Goal: Transaction & Acquisition: Purchase product/service

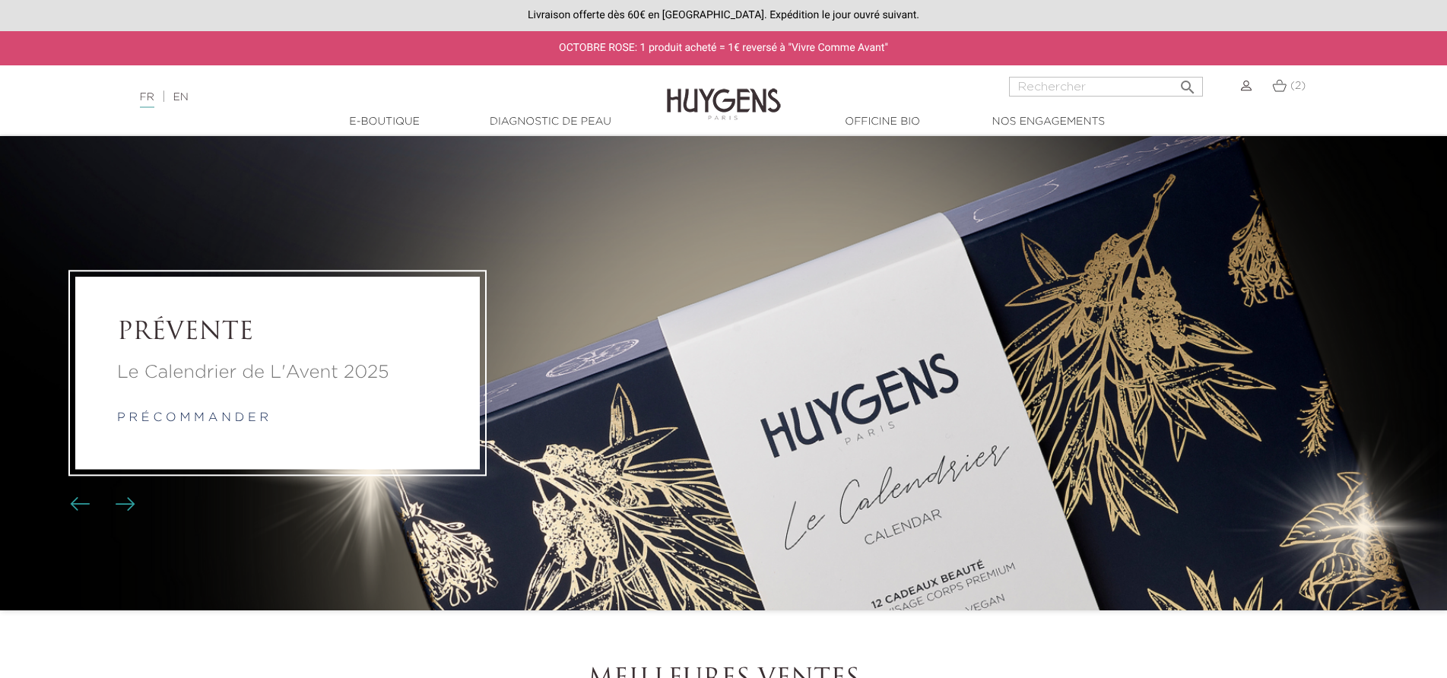
click at [1033, 81] on input "Rechercher" at bounding box center [1106, 87] width 194 height 20
type input "baume francais"
click at [1174, 72] on button " Rechercher" at bounding box center [1187, 82] width 27 height 21
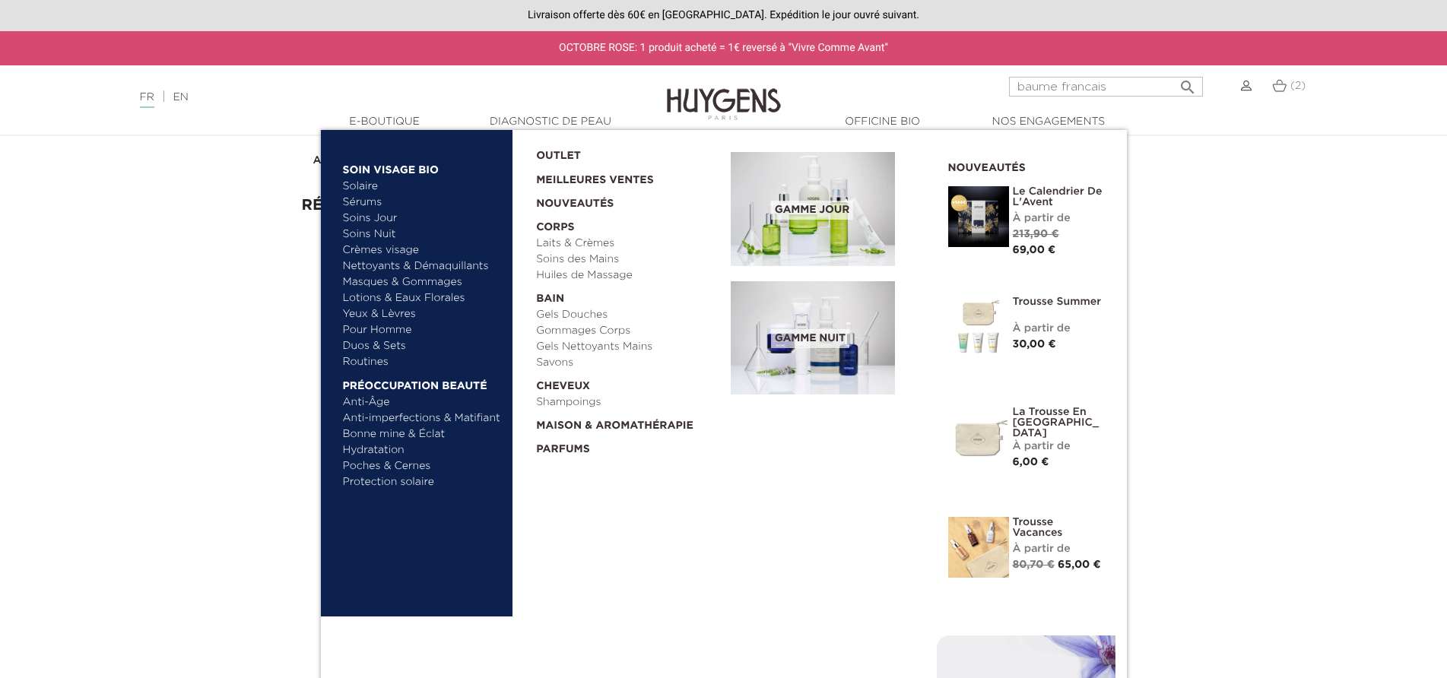
click at [372, 122] on link "  E-Boutique" at bounding box center [385, 122] width 152 height 16
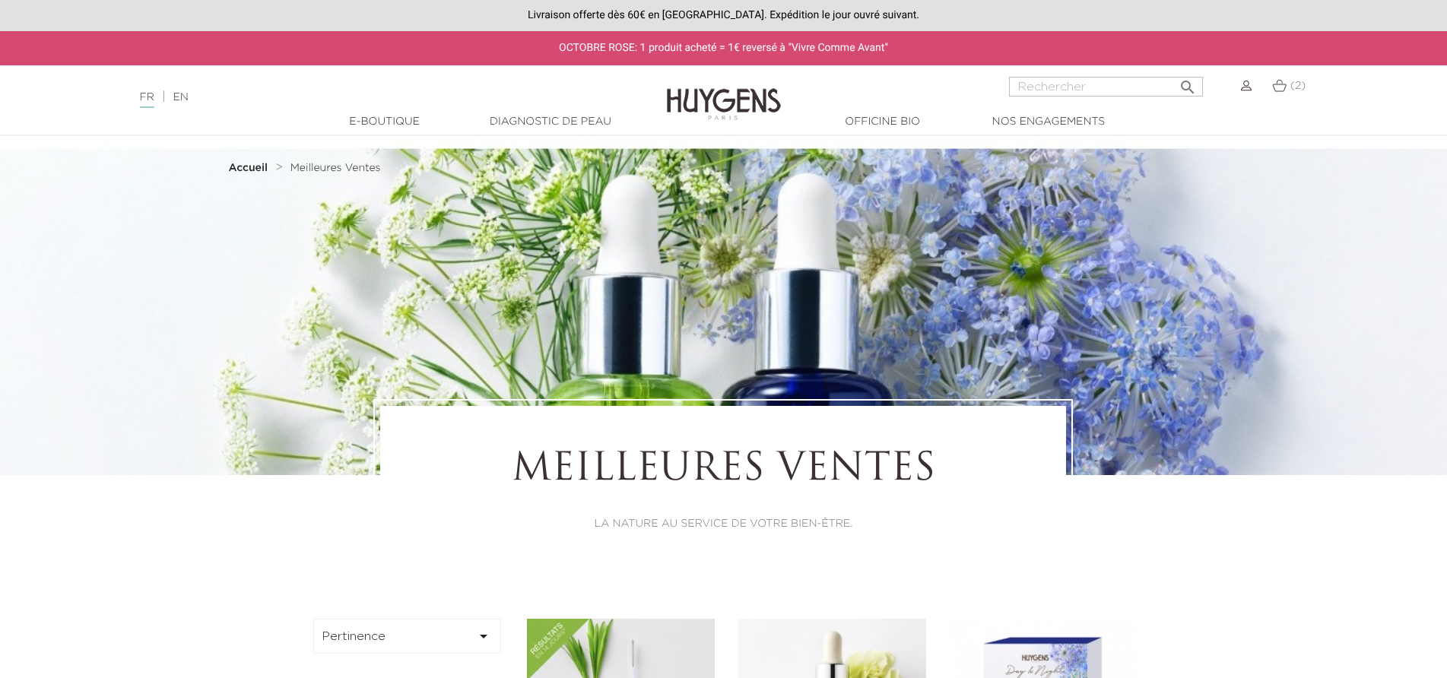
click at [1026, 87] on input "Rechercher" at bounding box center [1106, 87] width 194 height 20
type input "huile sèche neutre"
click at [1174, 72] on button " Rechercher" at bounding box center [1187, 82] width 27 height 21
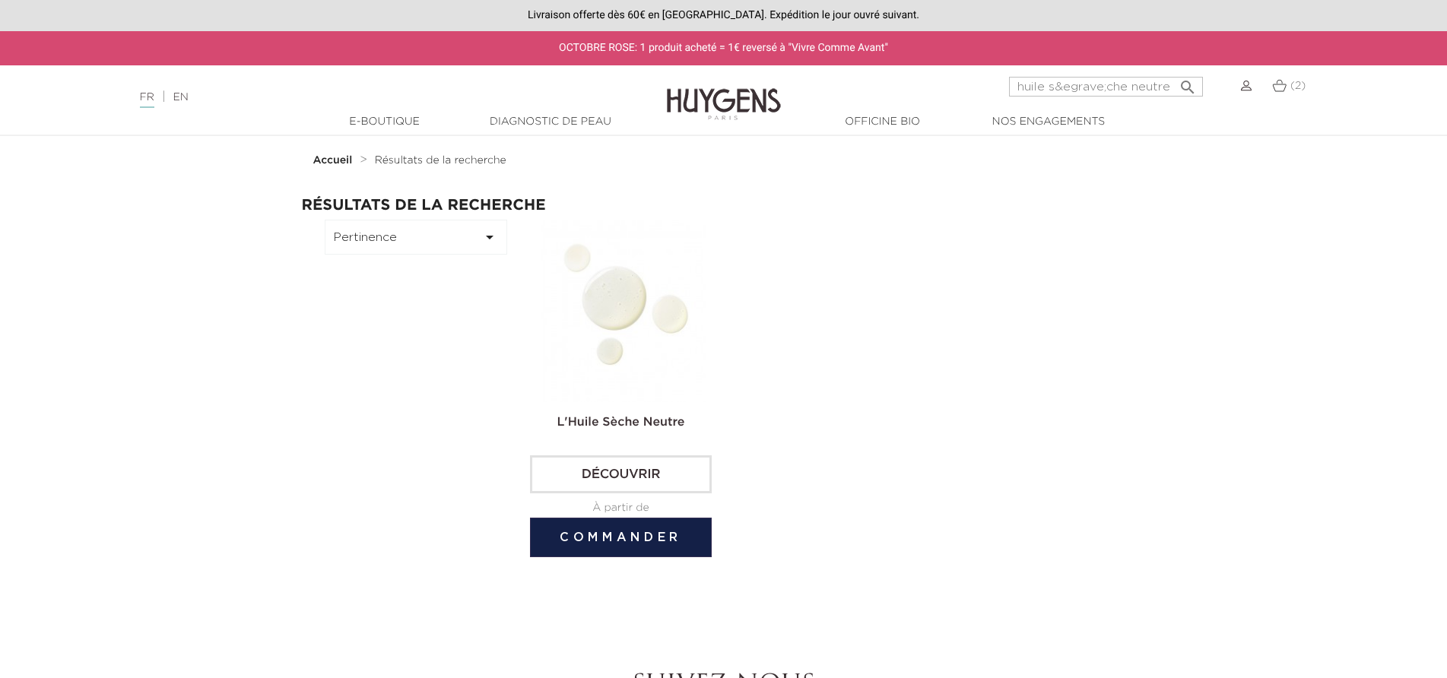
click at [614, 480] on link "Découvrir" at bounding box center [621, 474] width 182 height 38
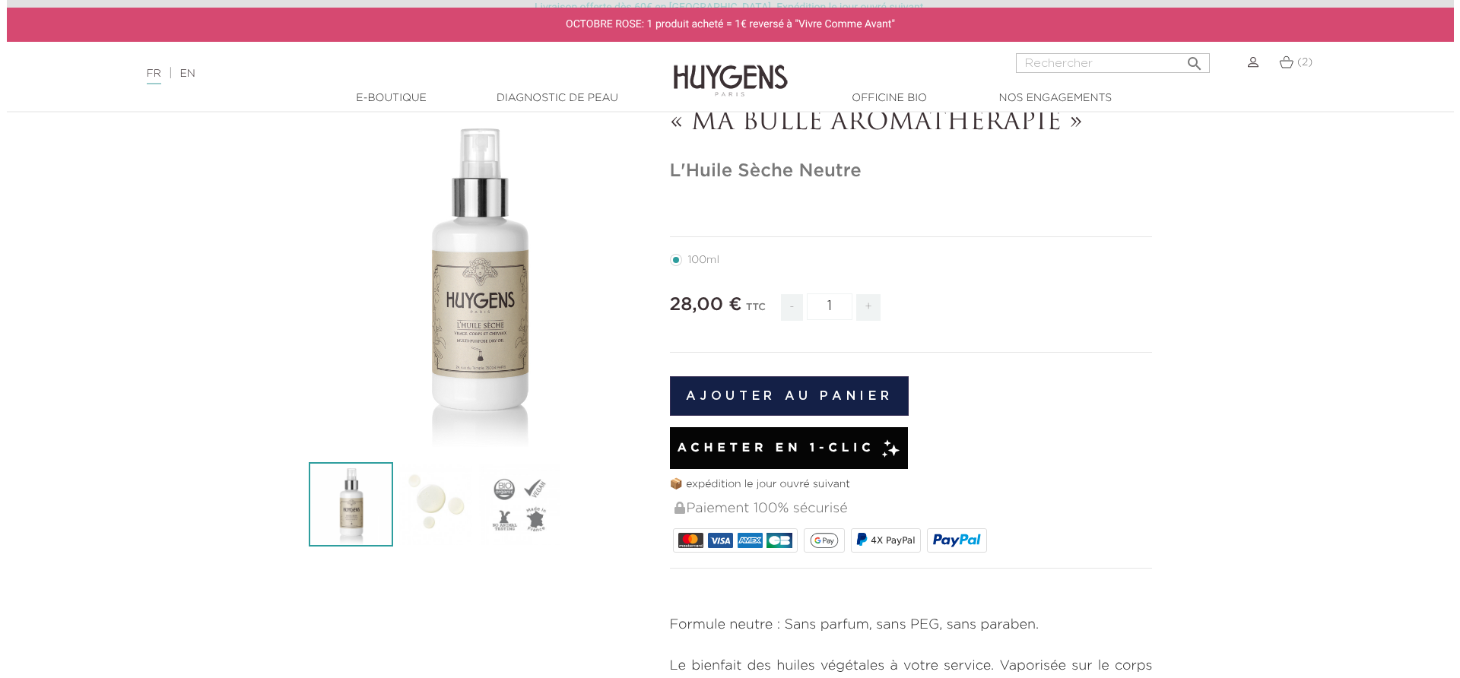
scroll to position [76, 0]
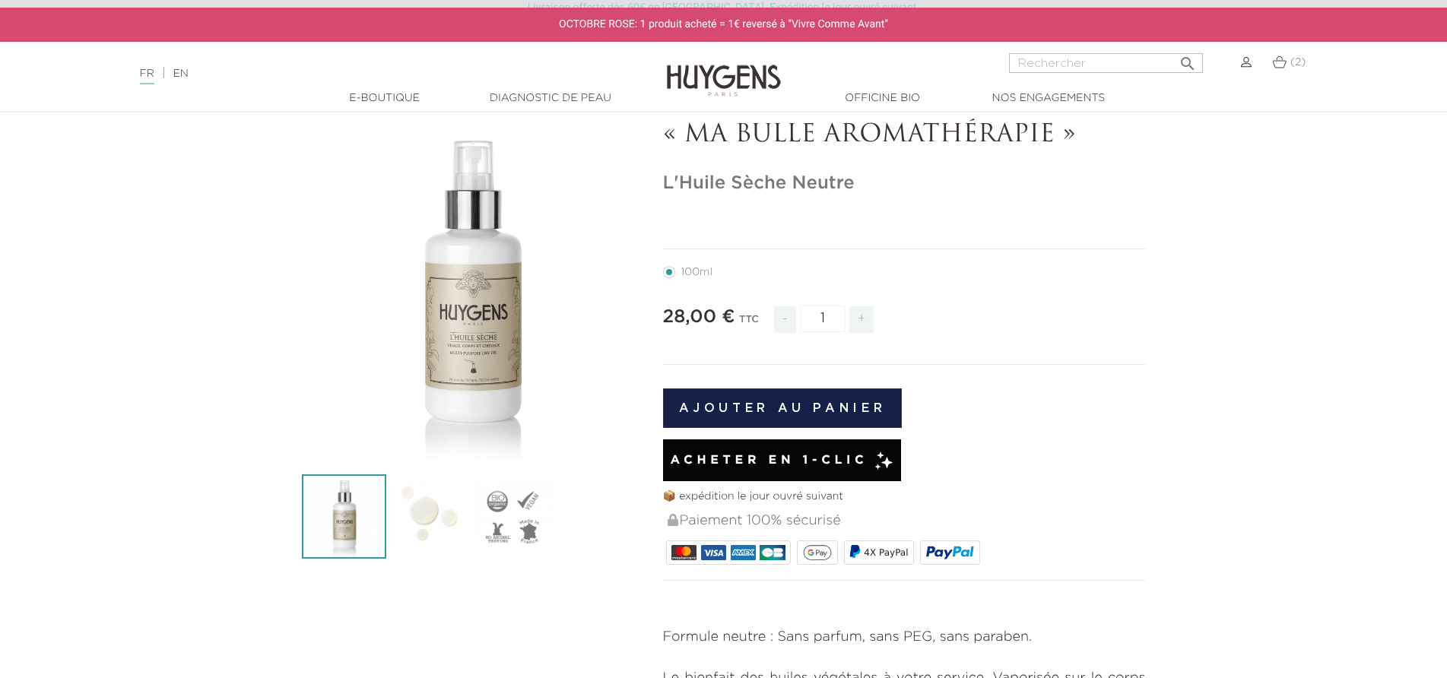
click at [864, 318] on span "+" at bounding box center [861, 319] width 24 height 27
click at [788, 317] on span "-" at bounding box center [784, 319] width 21 height 27
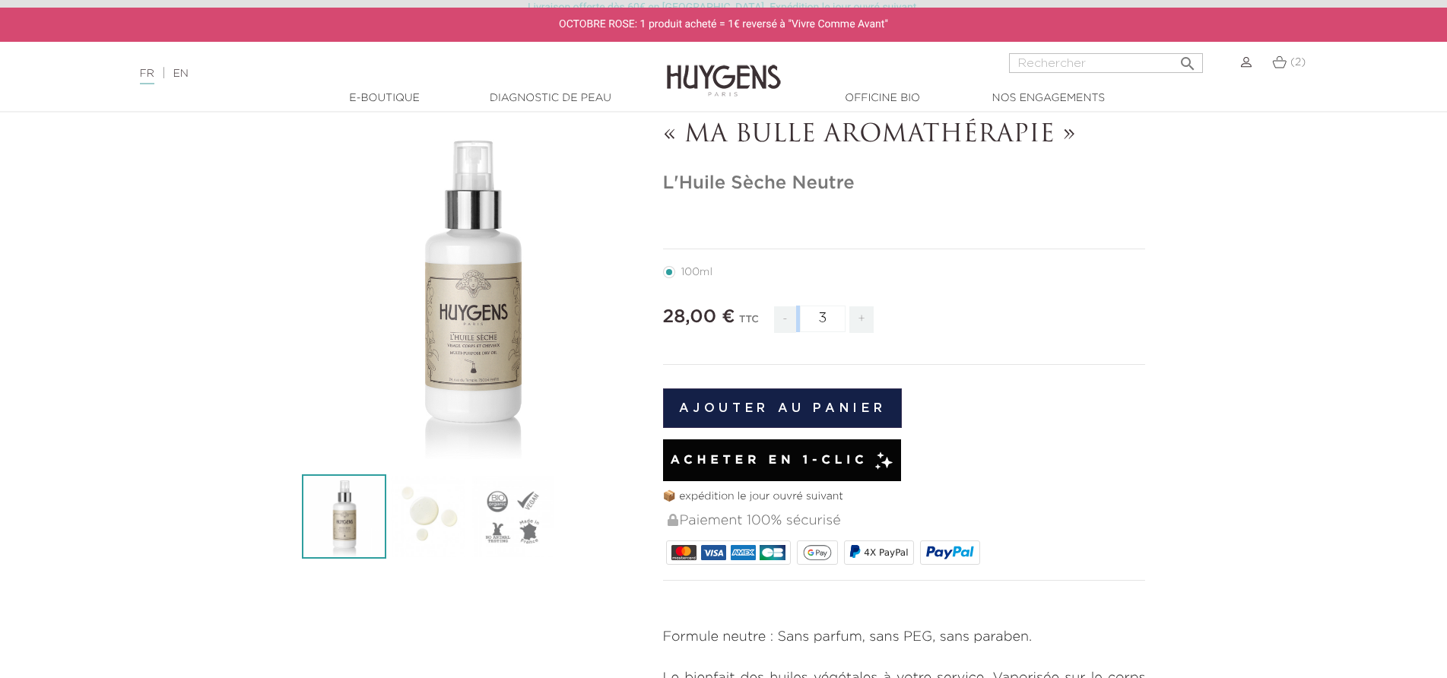
type input "2"
click at [862, 404] on button "Ajouter au panier" at bounding box center [782, 409] width 239 height 40
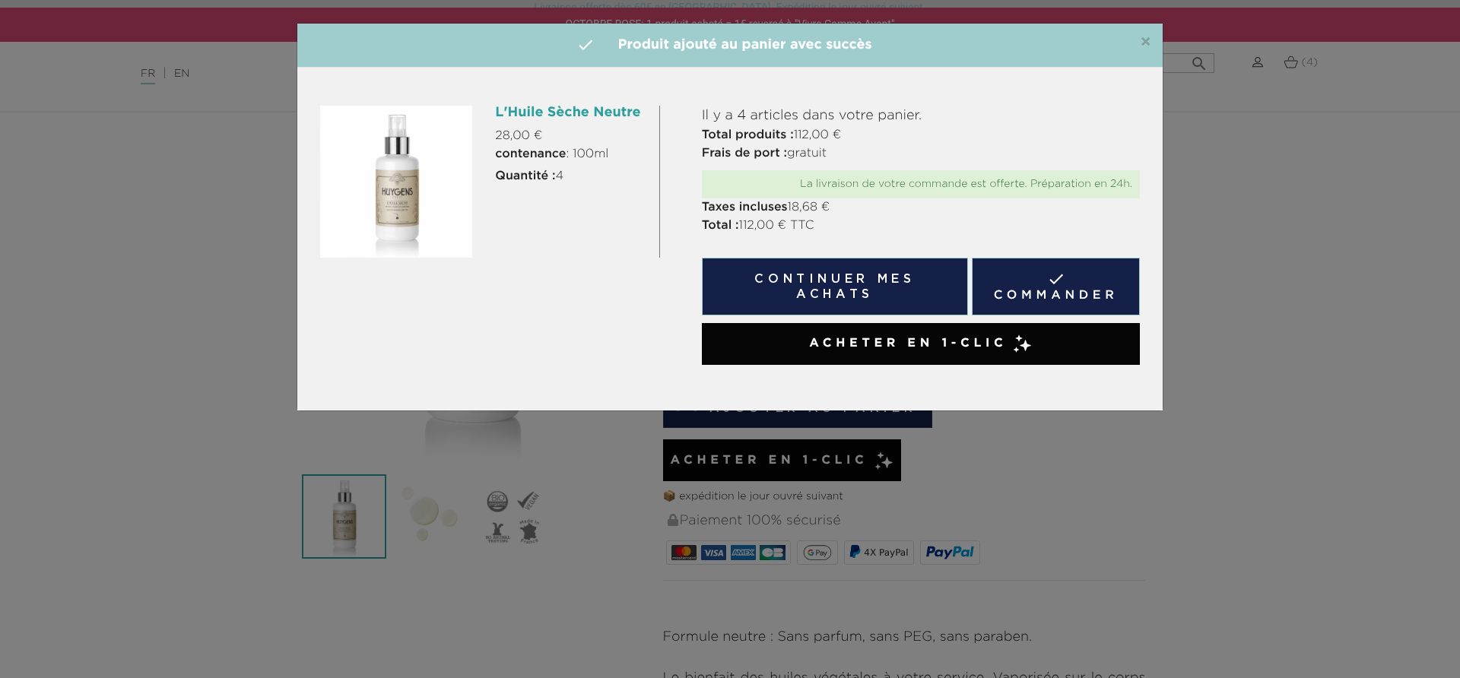
click at [1019, 290] on link " Commander" at bounding box center [1056, 287] width 168 height 58
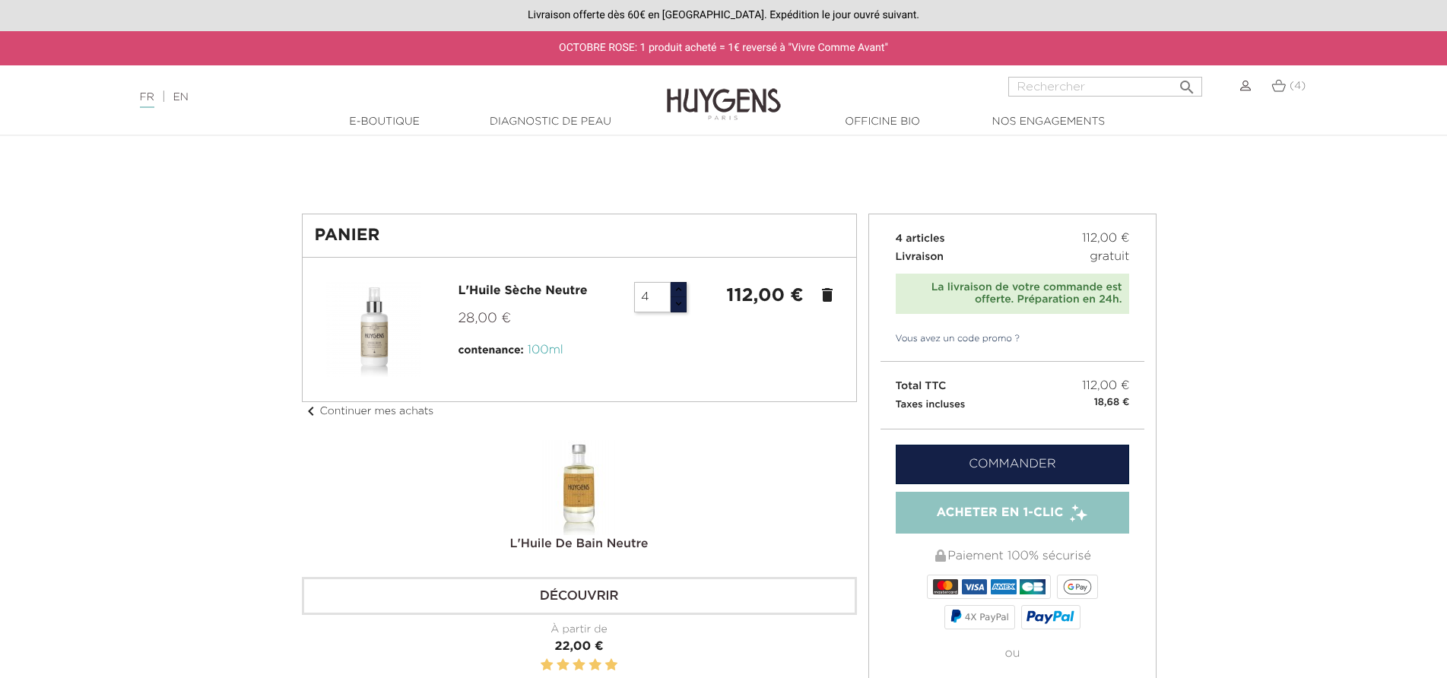
type input "3"
click at [677, 304] on button "button" at bounding box center [678, 305] width 17 height 16
click at [992, 466] on link "Commander" at bounding box center [1013, 465] width 234 height 40
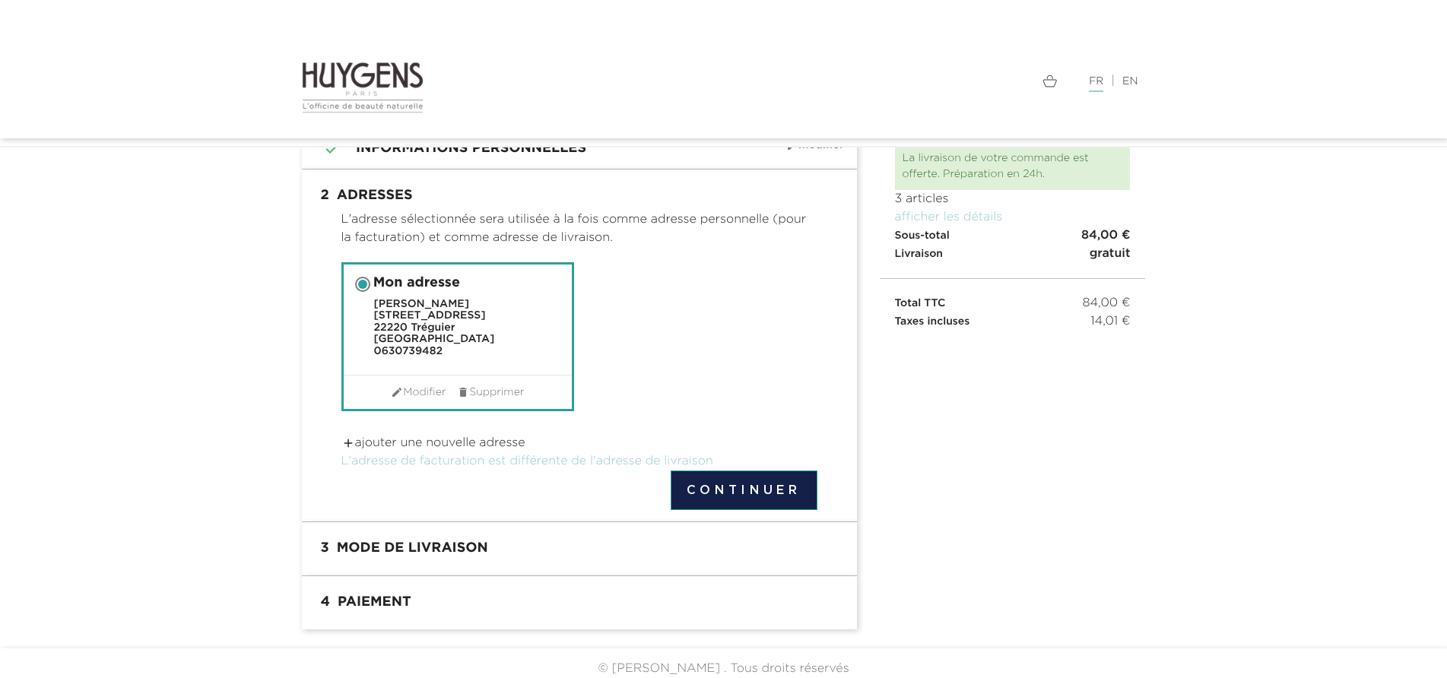
scroll to position [93, 0]
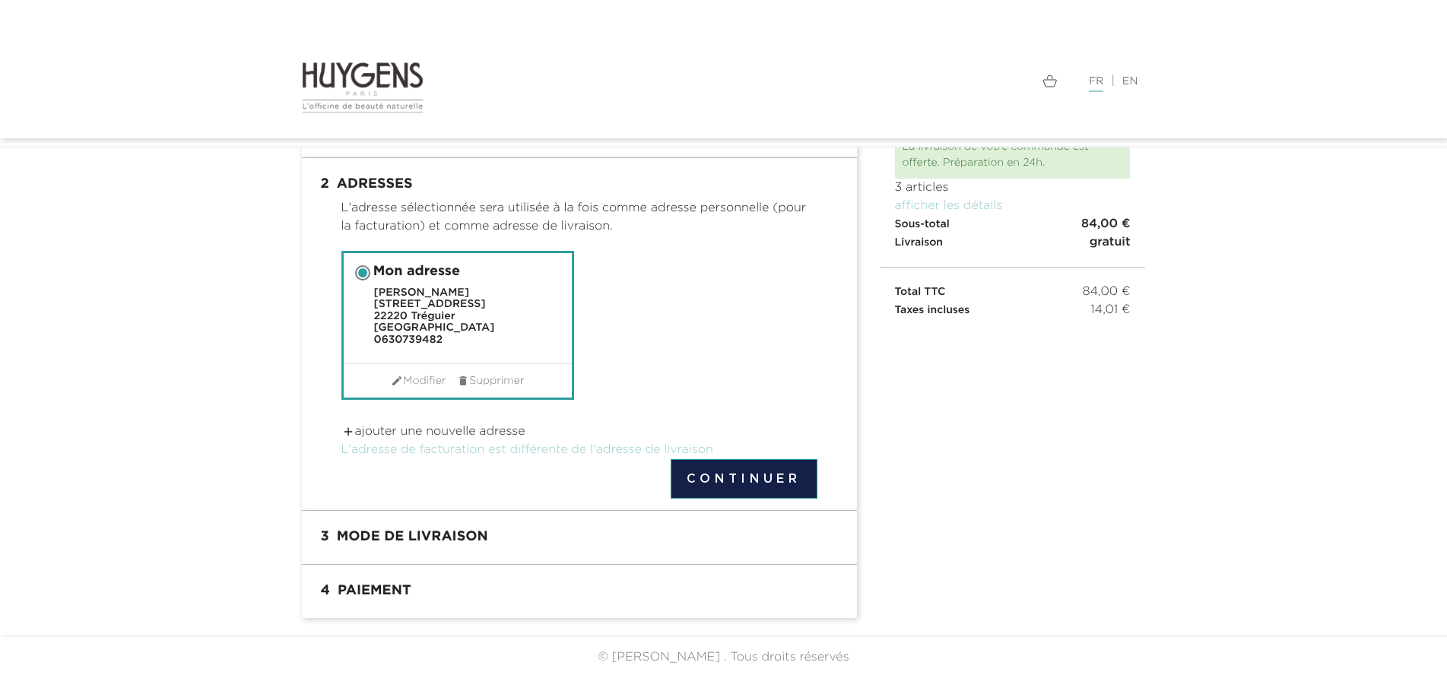
click at [734, 479] on button "Continuer" at bounding box center [744, 479] width 147 height 40
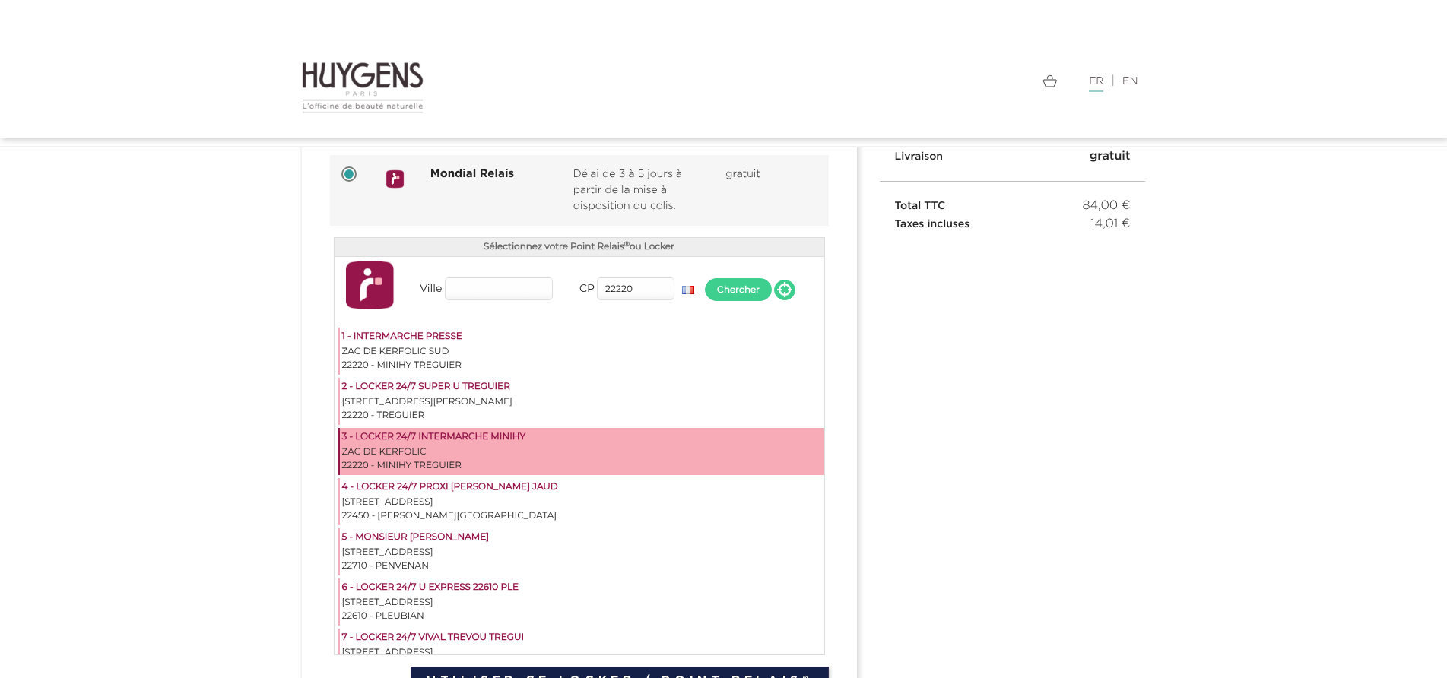
scroll to position [152, 0]
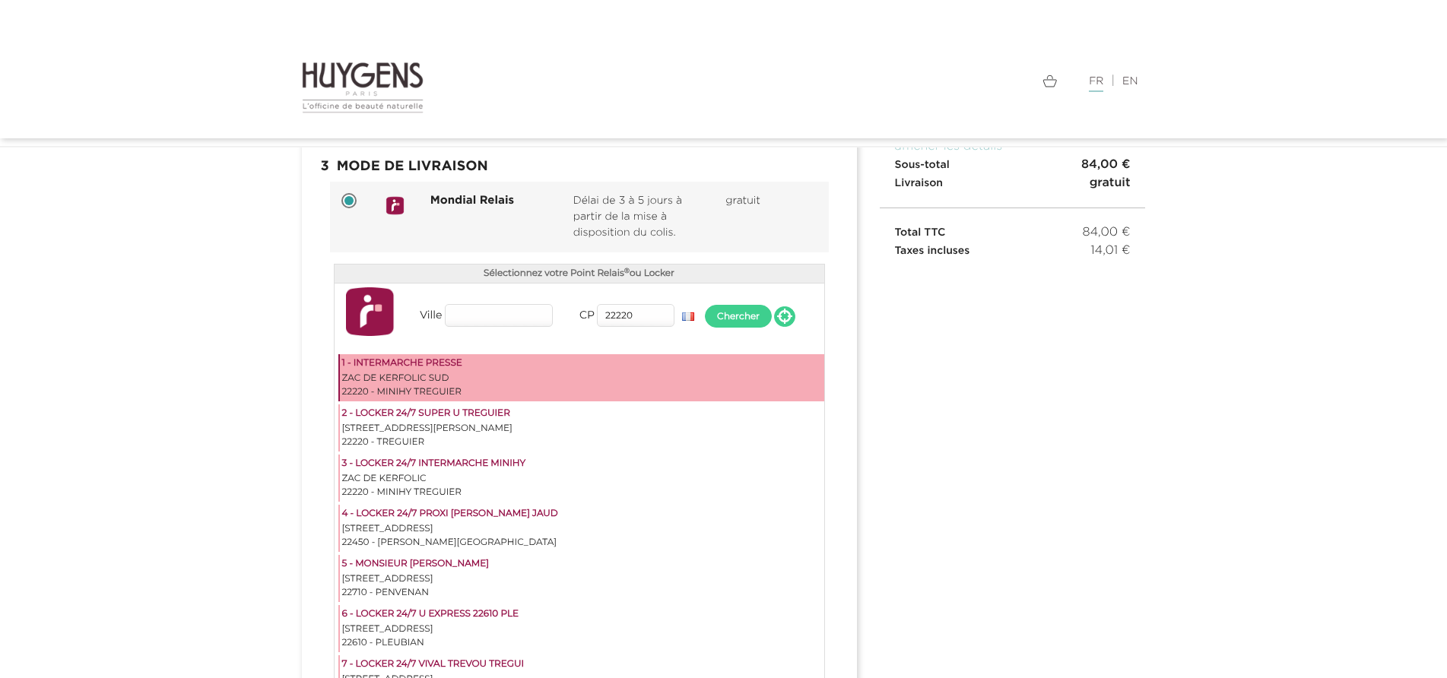
click at [523, 379] on div "ZAC DE KERFOLIC SUD" at bounding box center [582, 379] width 480 height 14
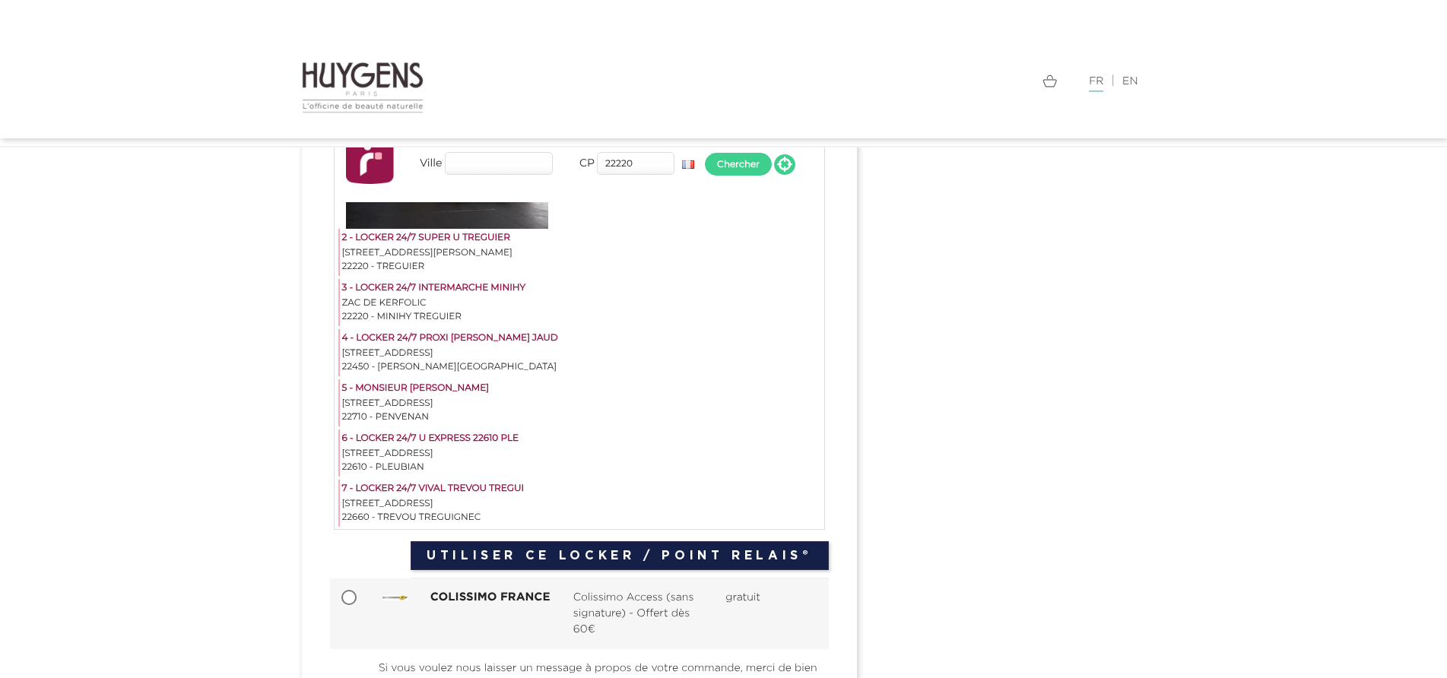
scroll to position [532, 0]
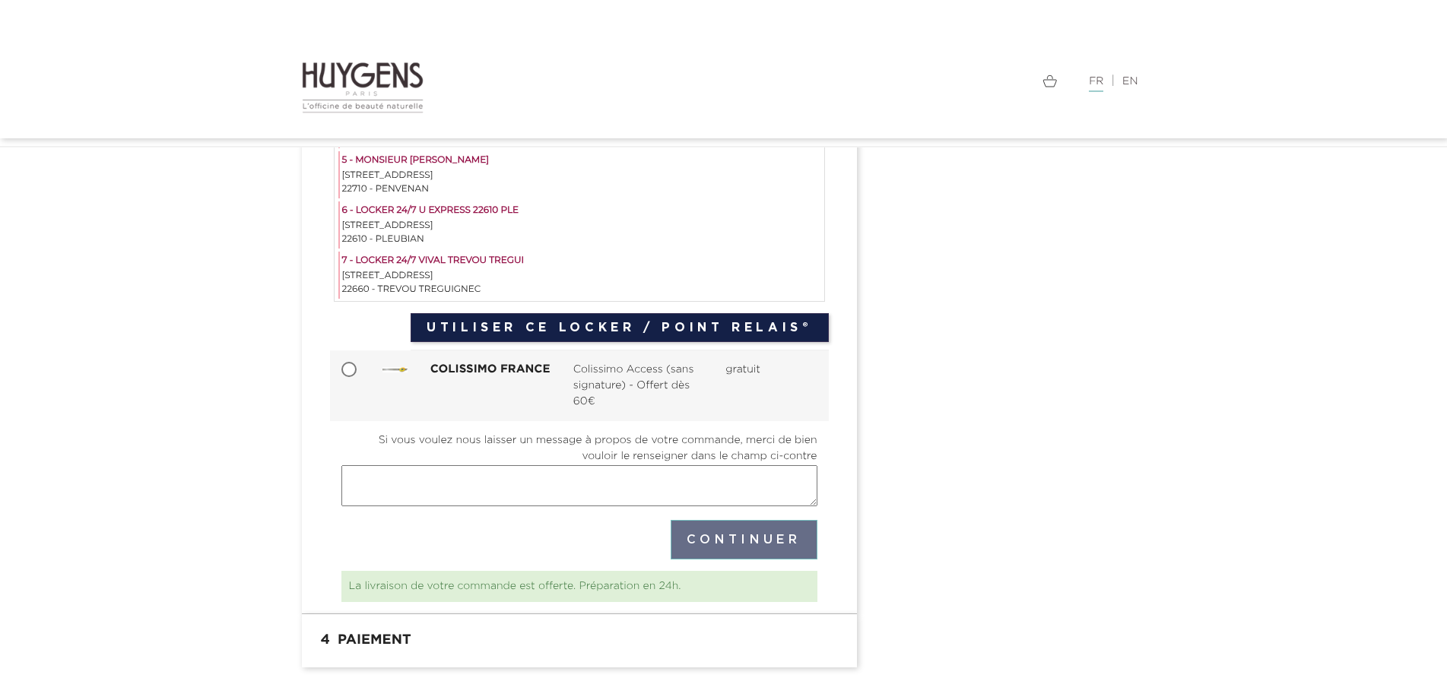
click at [750, 327] on button "Utiliser ce Locker / Point Relais®" at bounding box center [619, 327] width 417 height 29
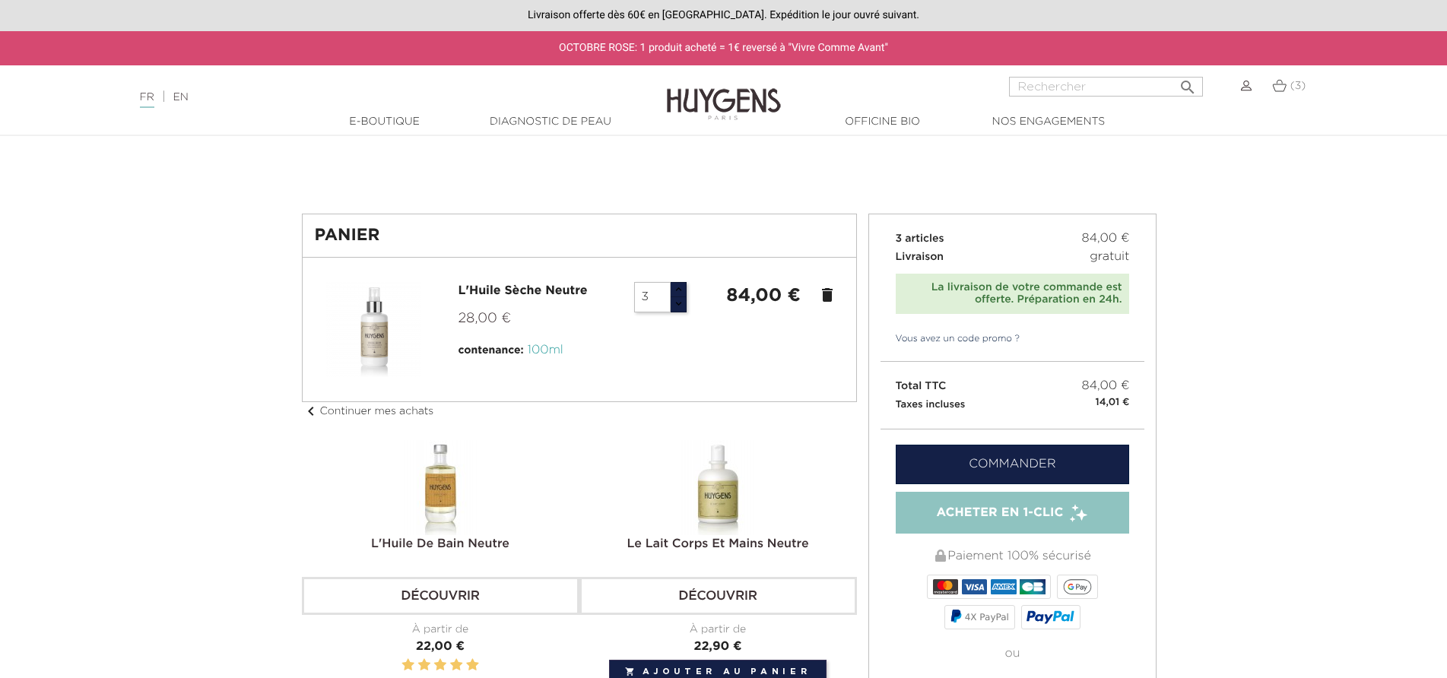
click at [1000, 466] on link "Commander" at bounding box center [1013, 465] width 234 height 40
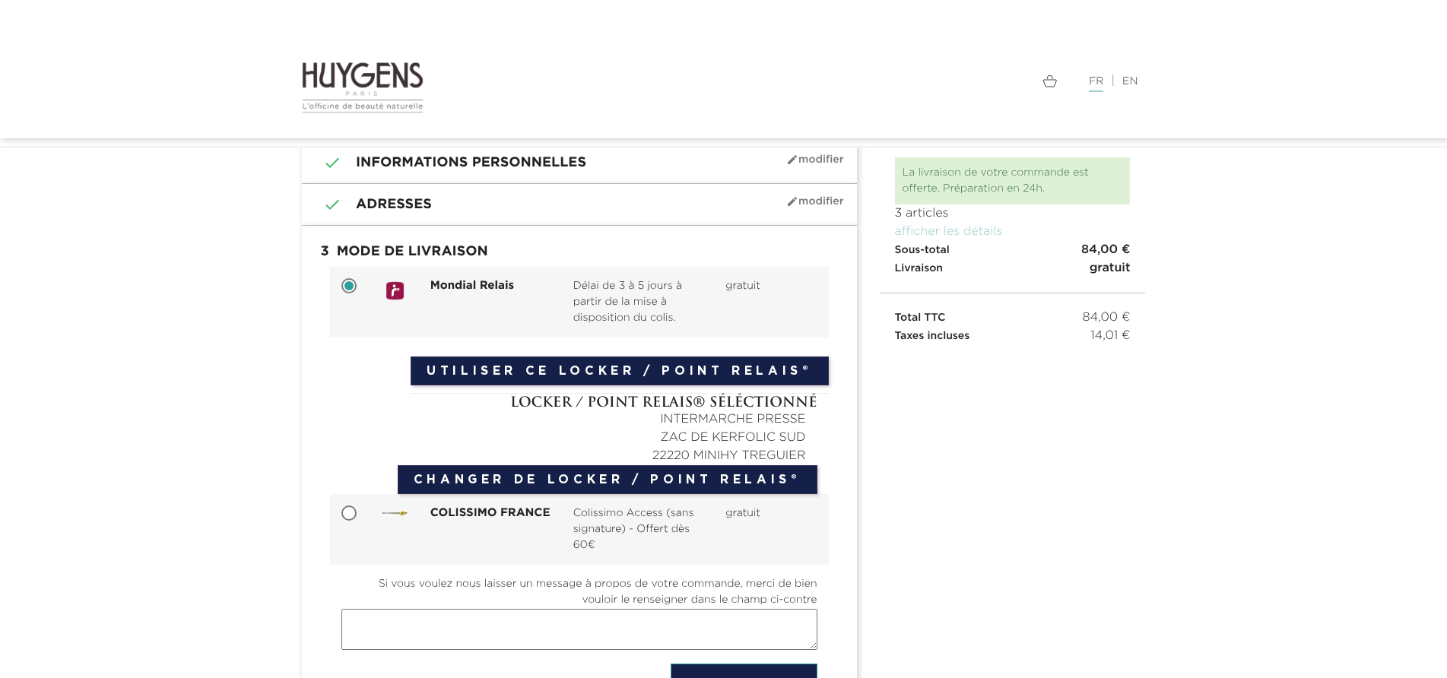
scroll to position [76, 0]
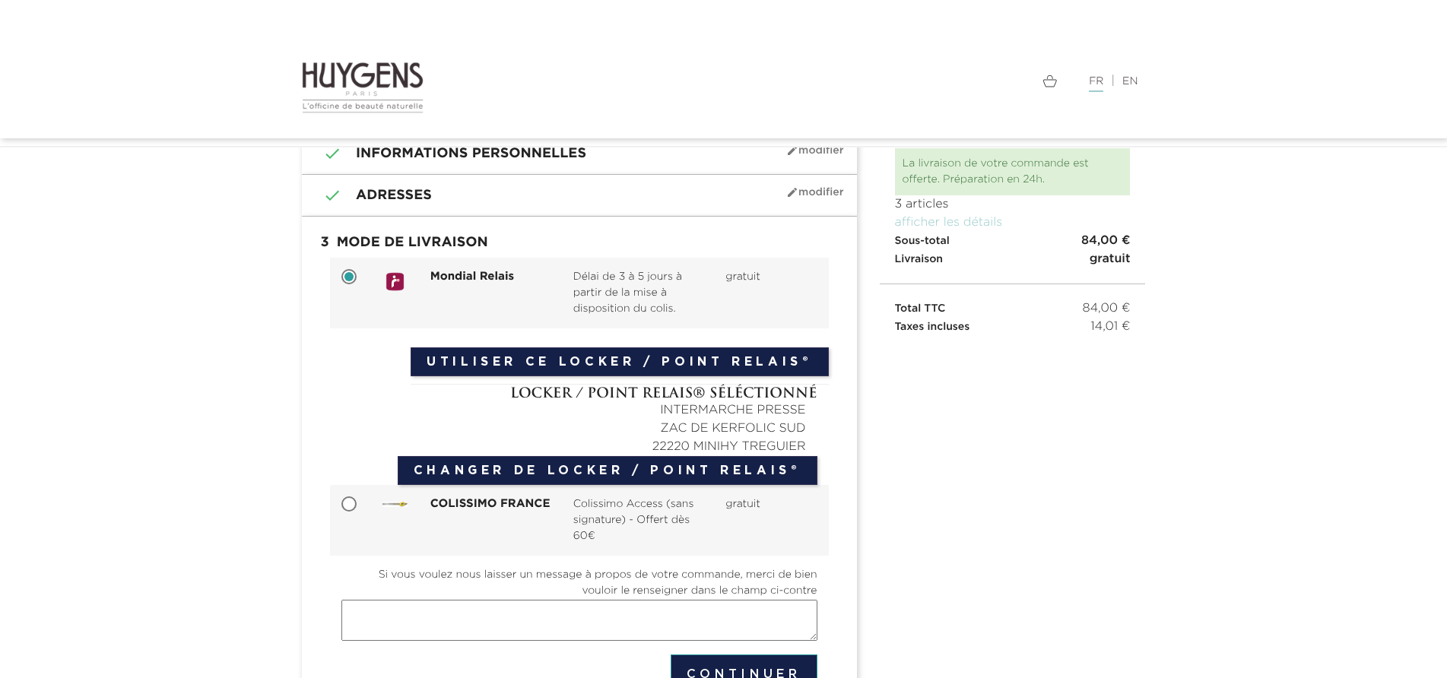
click at [347, 503] on input "COLISSIMO FRANCE Colissimo Access (sans signature) - Offert dès 60€ gratuit" at bounding box center [350, 505] width 15 height 15
radio input "true"
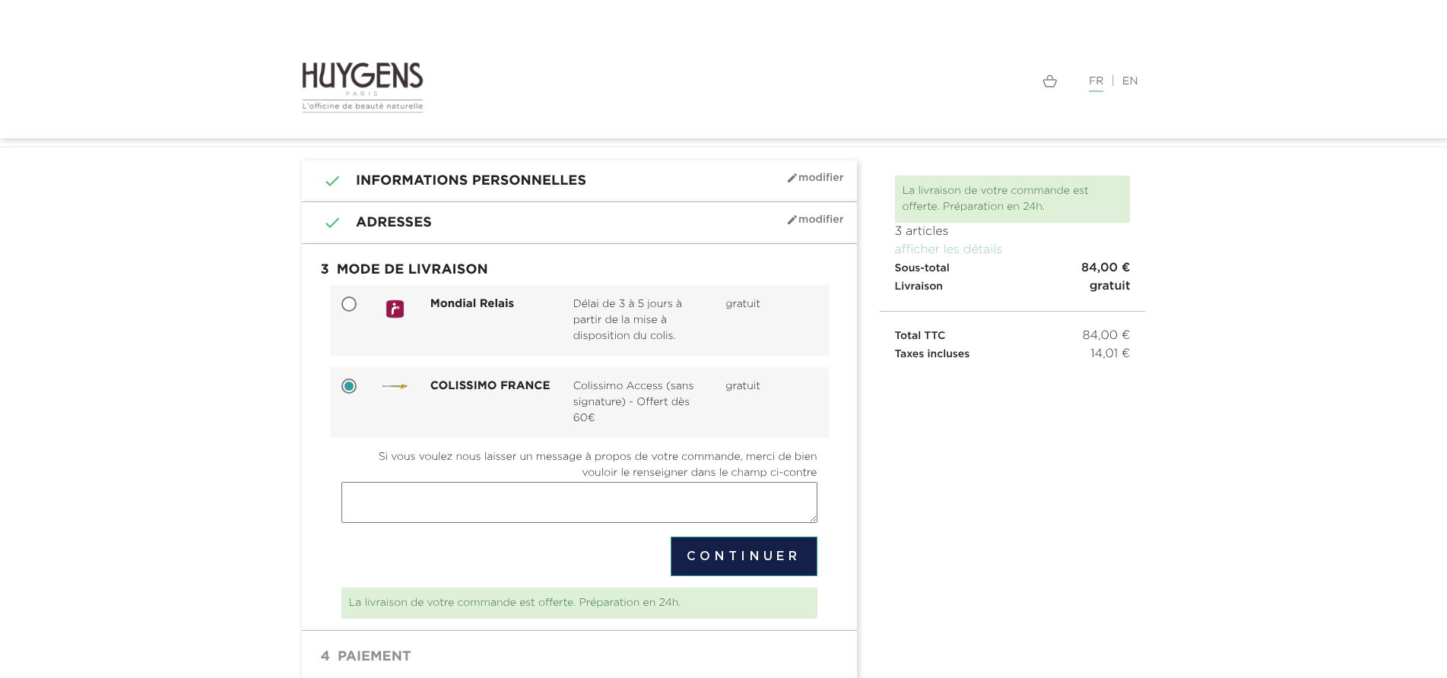
scroll to position [0, 0]
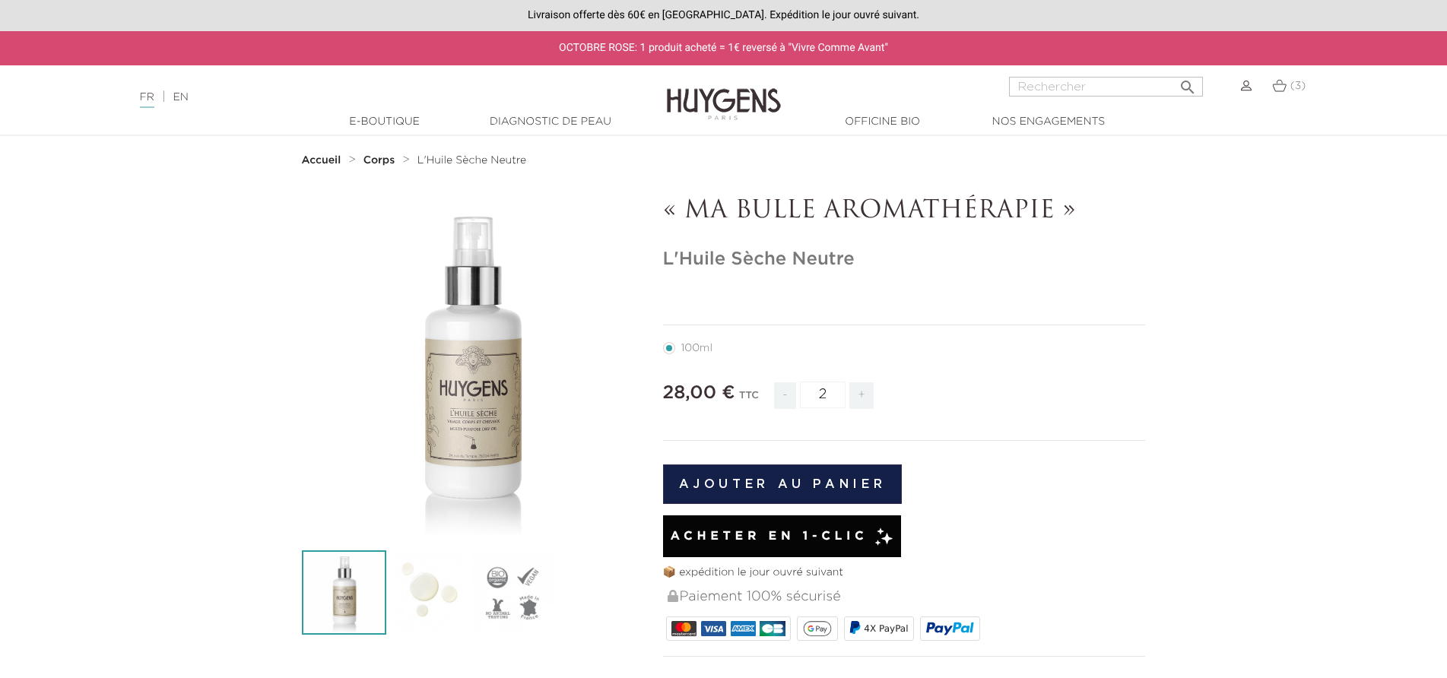
scroll to position [76, 0]
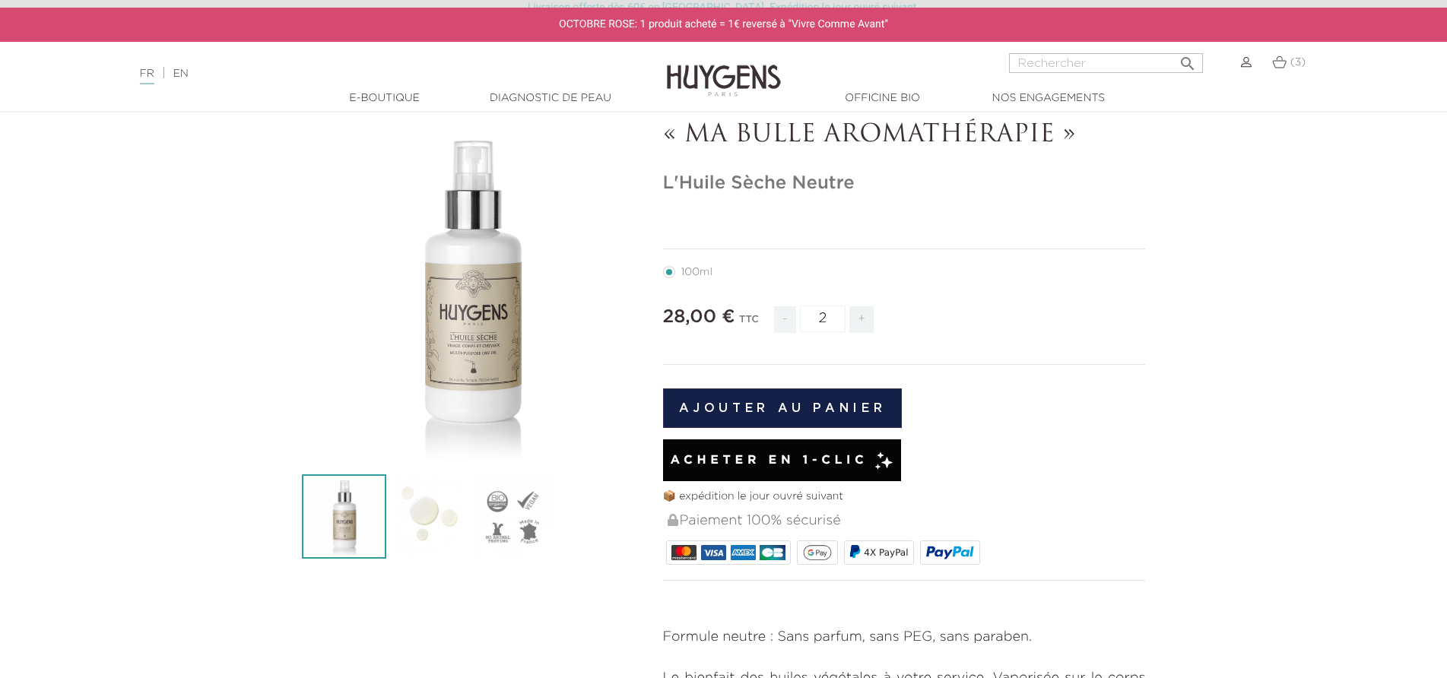
click at [1279, 69] on div "(3)" at bounding box center [1288, 62] width 33 height 18
click at [1283, 65] on img at bounding box center [1279, 62] width 14 height 13
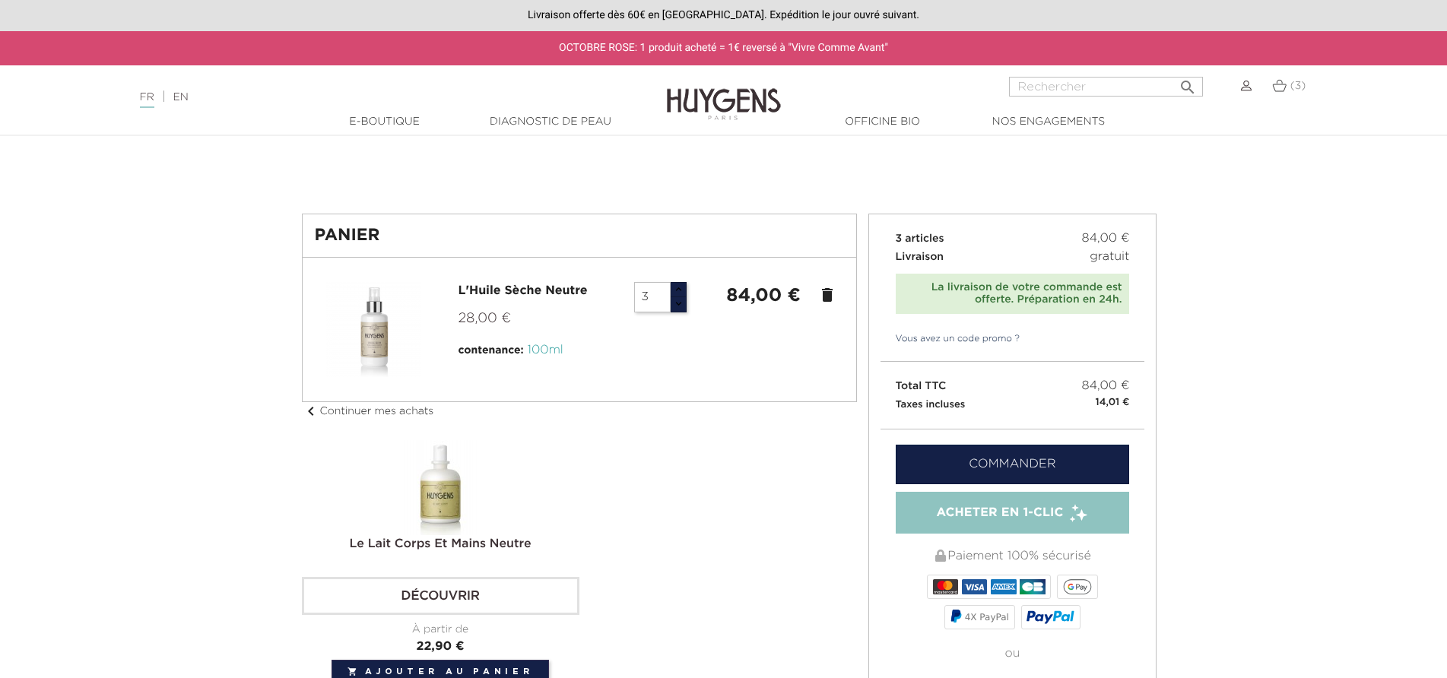
click at [988, 466] on link "Commander" at bounding box center [1013, 465] width 234 height 40
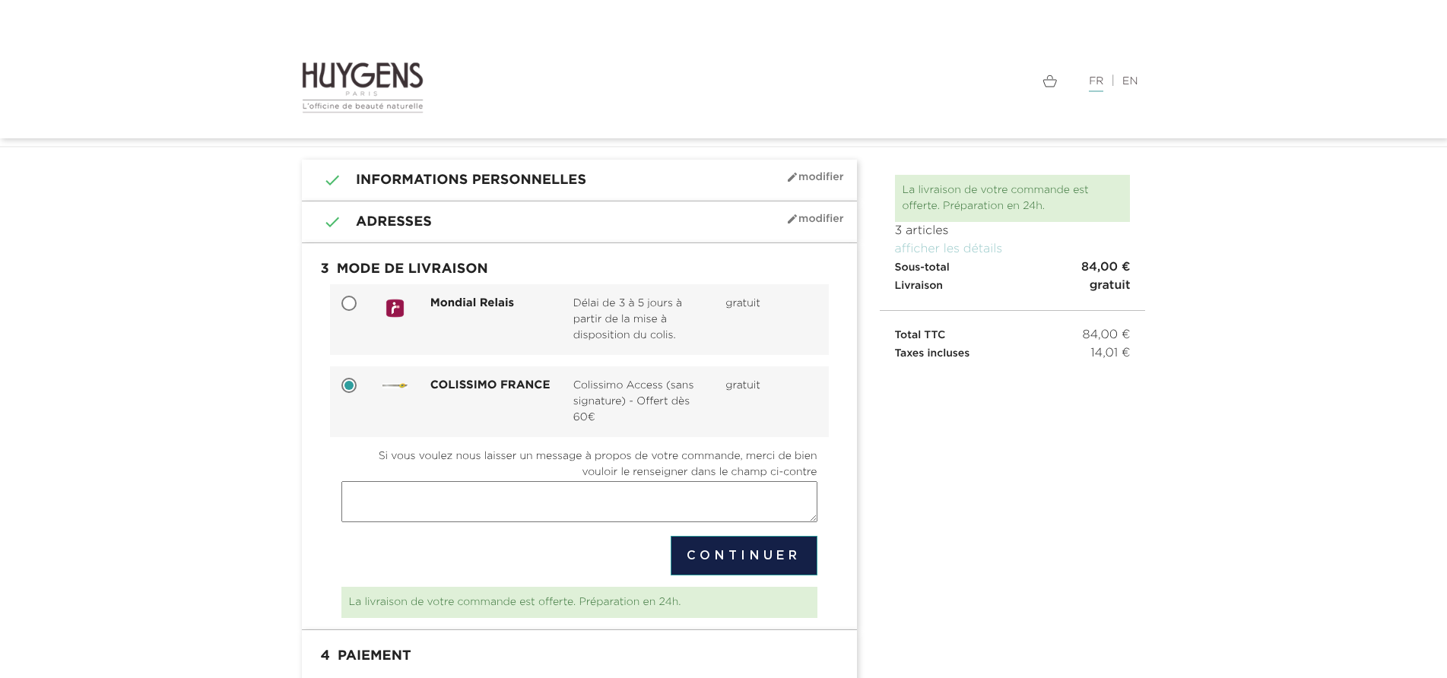
scroll to position [114, 0]
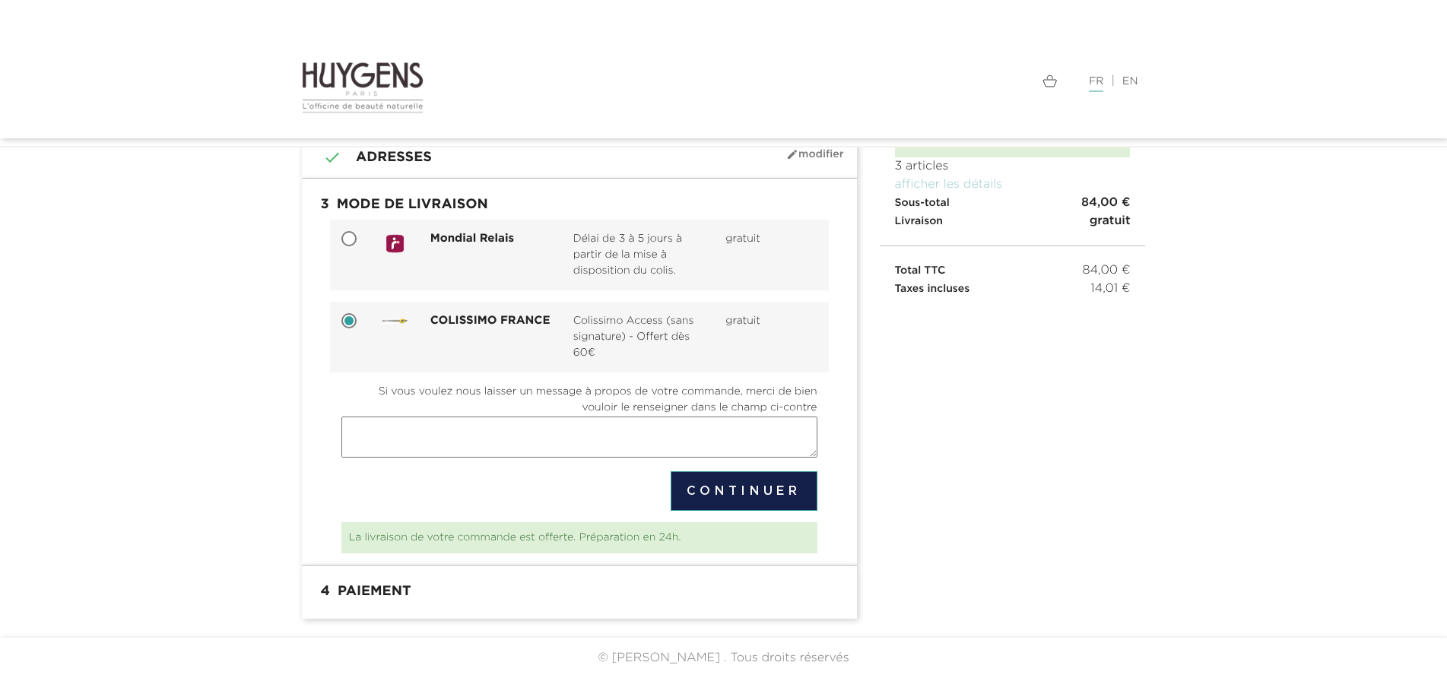
click at [756, 489] on button "Continuer" at bounding box center [744, 491] width 147 height 40
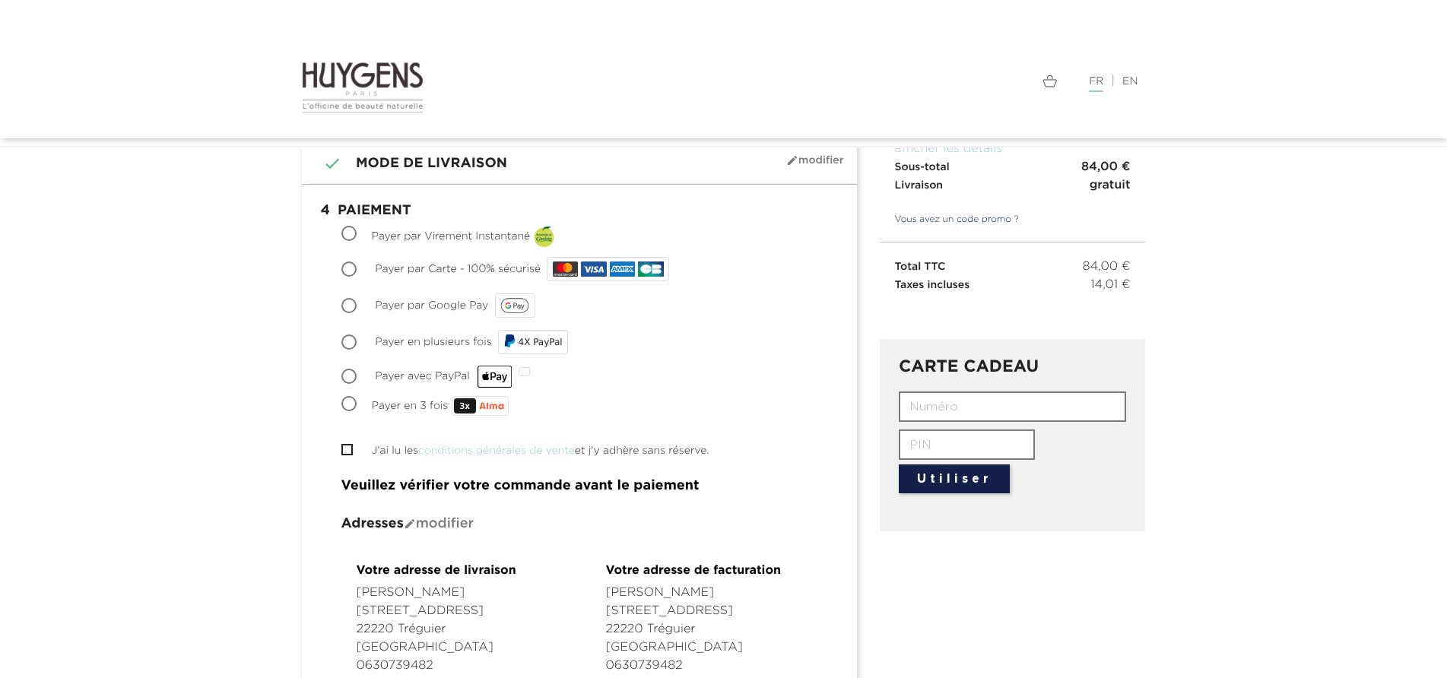
scroll to position [152, 0]
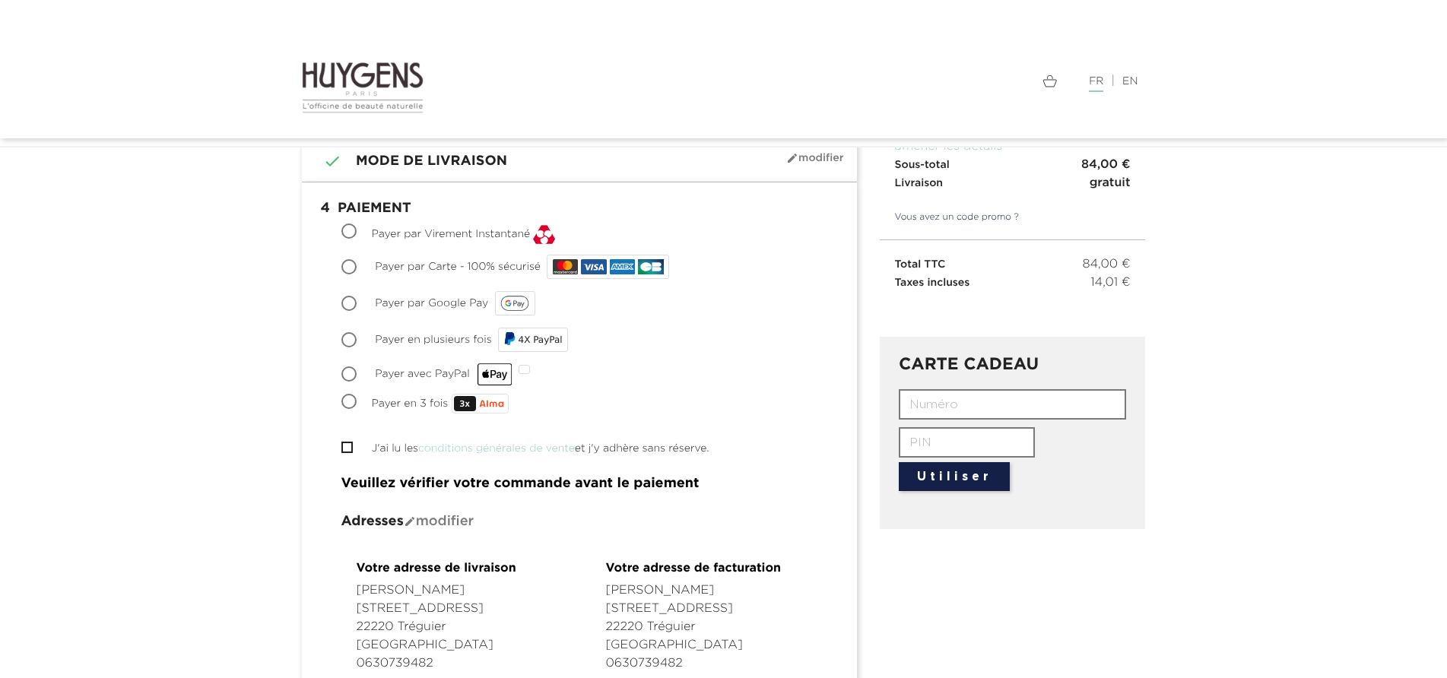
click at [349, 265] on input "Payer par Carte - 100% sécurisé" at bounding box center [350, 268] width 15 height 15
radio input "true"
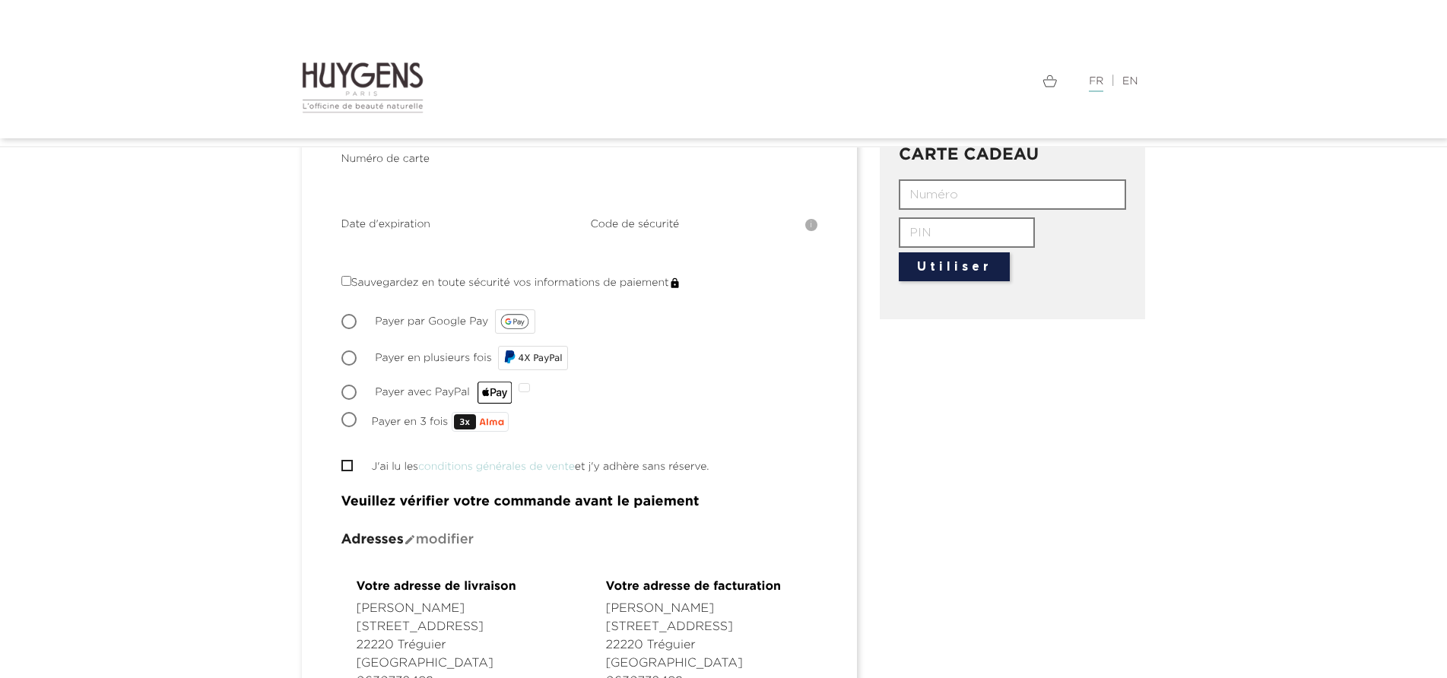
scroll to position [380, 0]
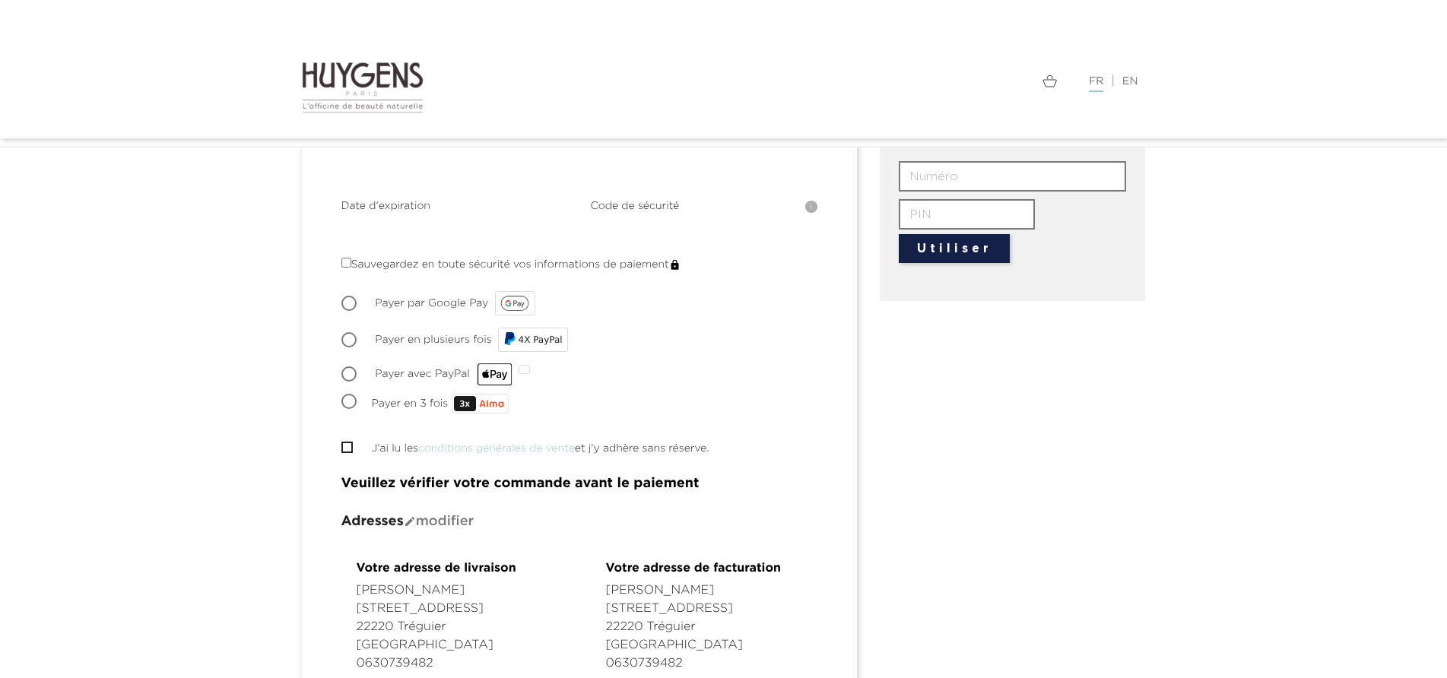
click at [344, 446] on input "J'ai lu les conditions générales de vente et j'y adhère sans réserve." at bounding box center [346, 447] width 10 height 10
checkbox input "true"
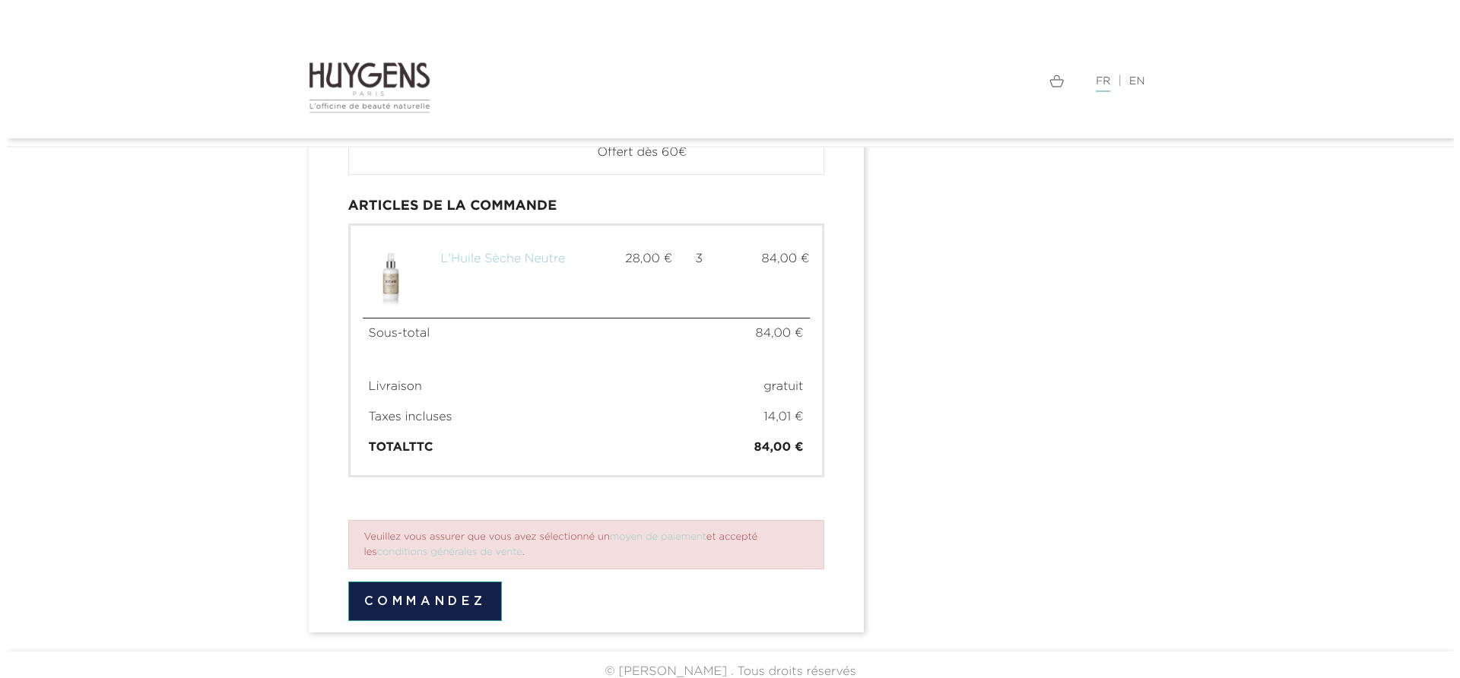
scroll to position [1024, 0]
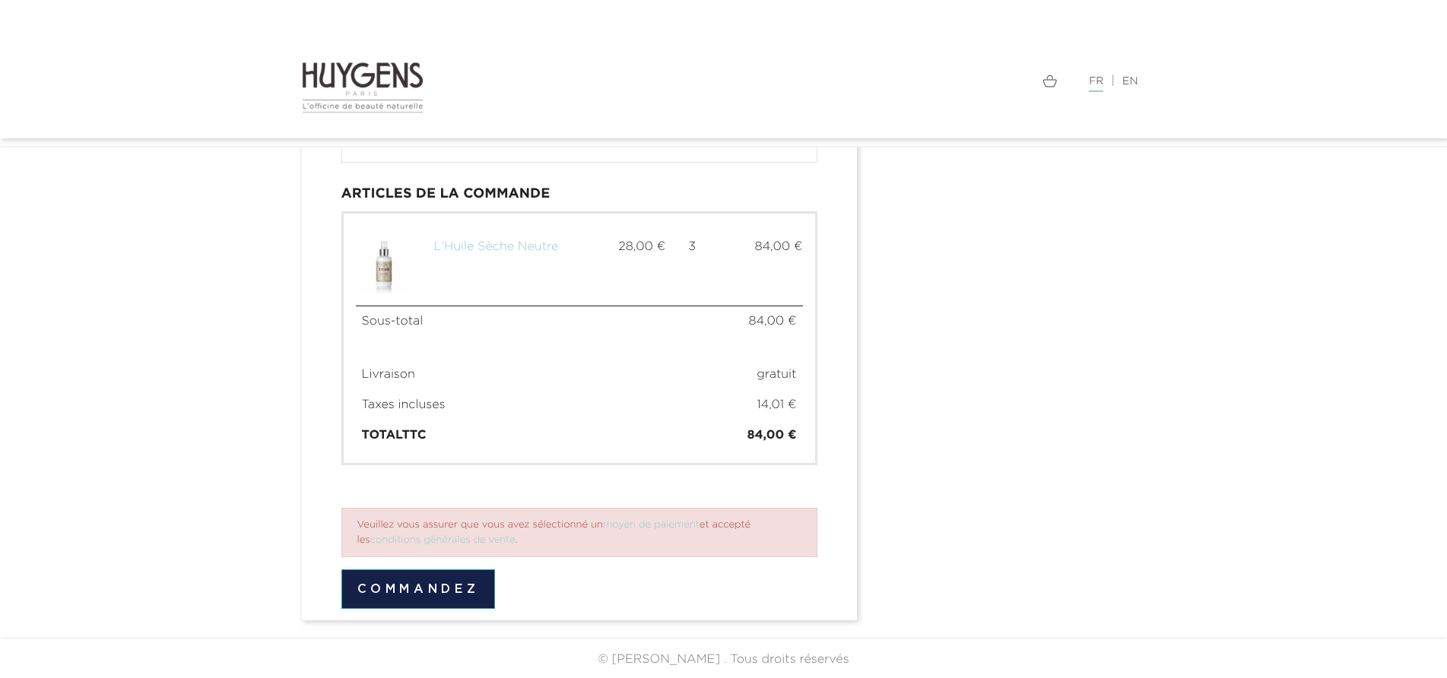
click at [404, 588] on button "Commandez" at bounding box center [418, 589] width 154 height 40
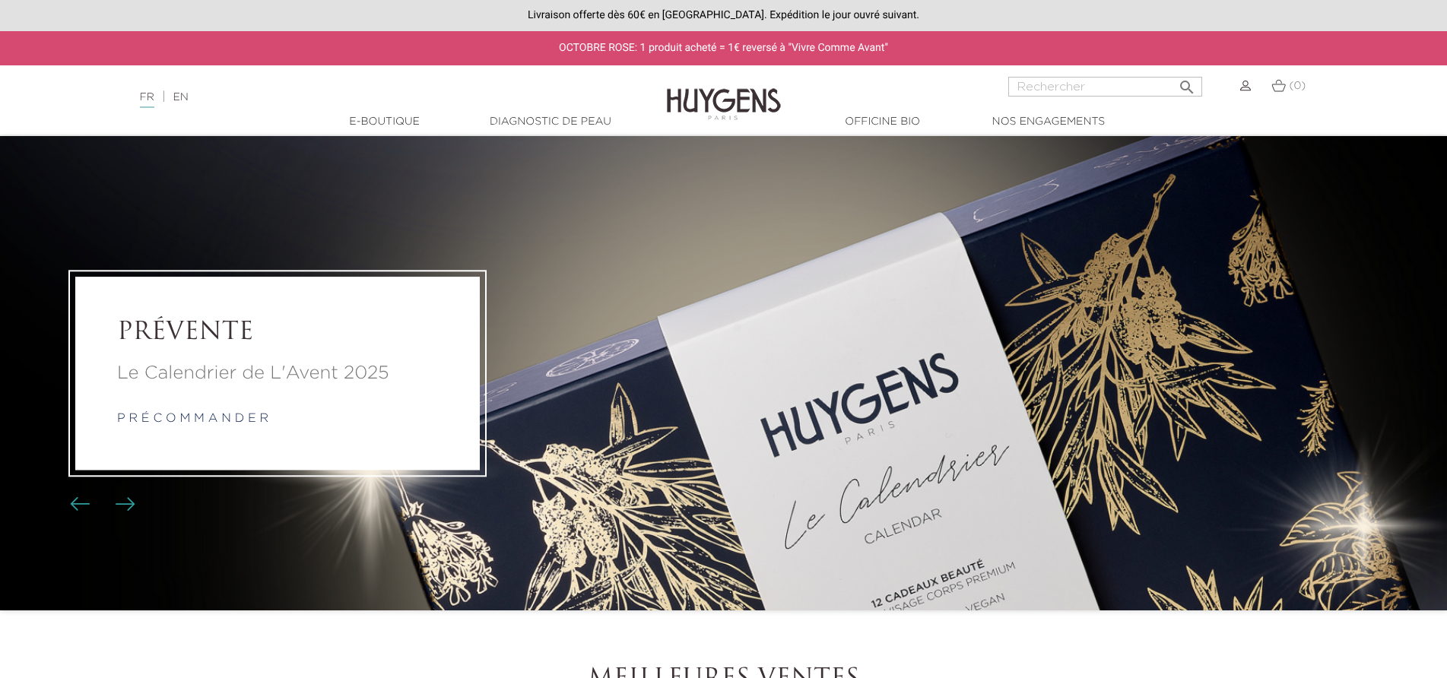
click at [1248, 85] on img at bounding box center [1245, 86] width 11 height 11
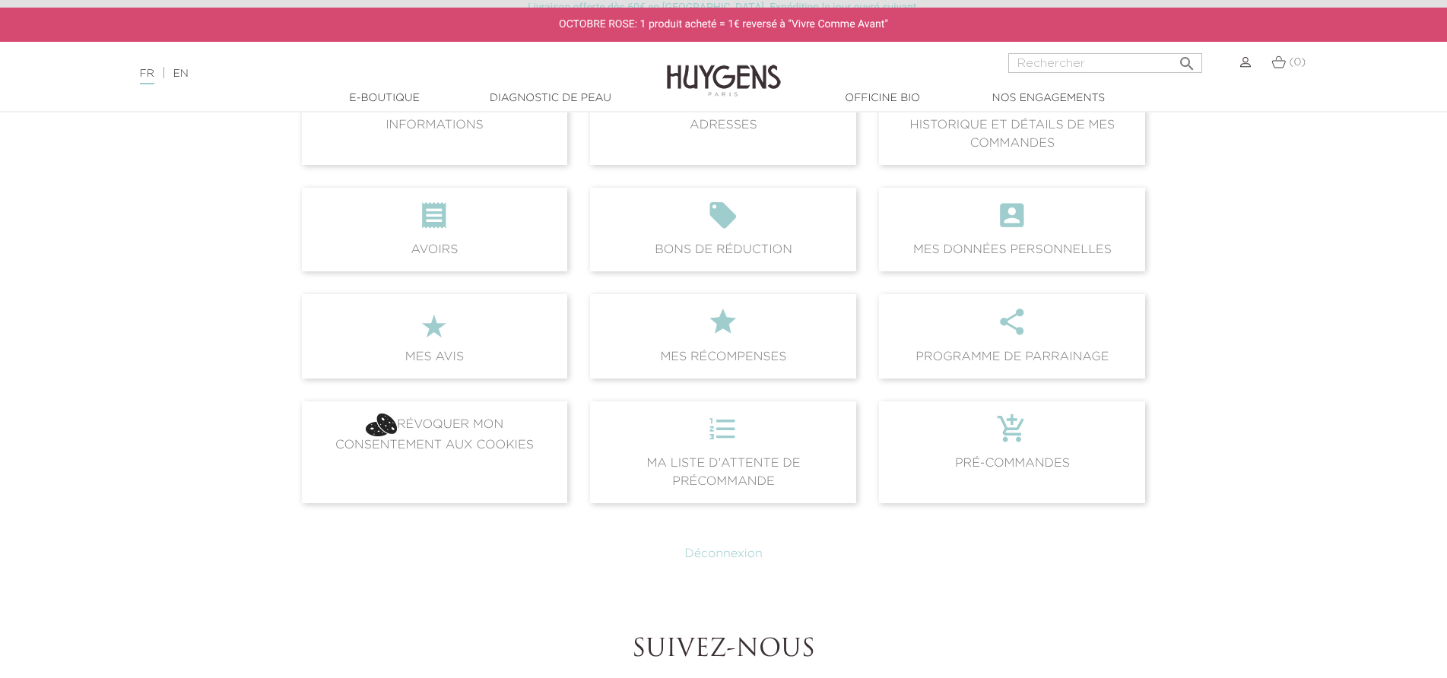
scroll to position [304, 0]
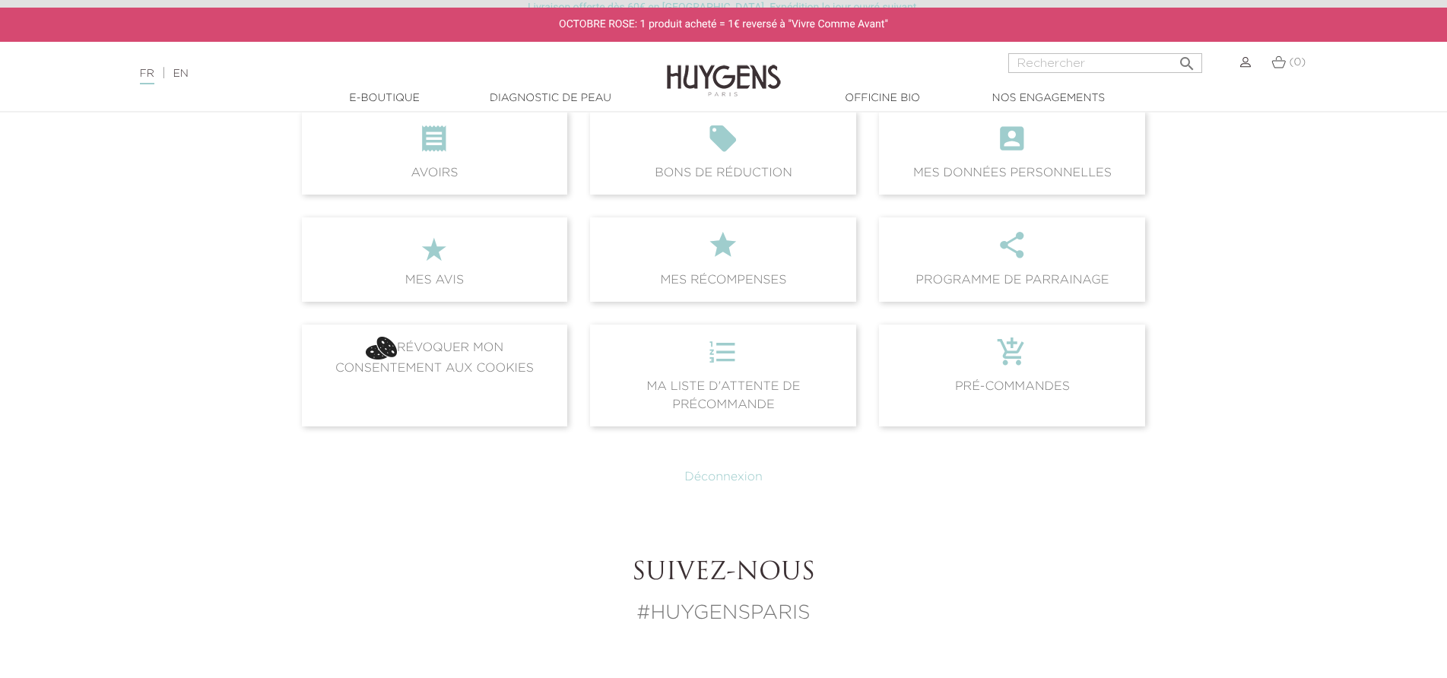
click at [723, 480] on link "Déconnexion" at bounding box center [723, 477] width 78 height 12
